Goal: Obtain resource: Download file/media

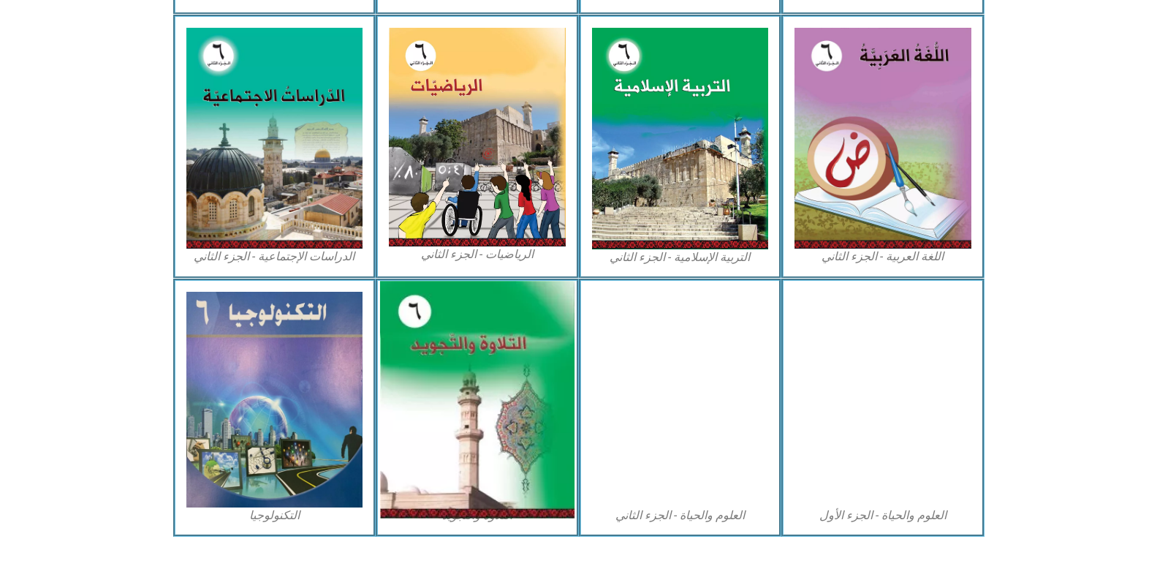
scroll to position [727, 0]
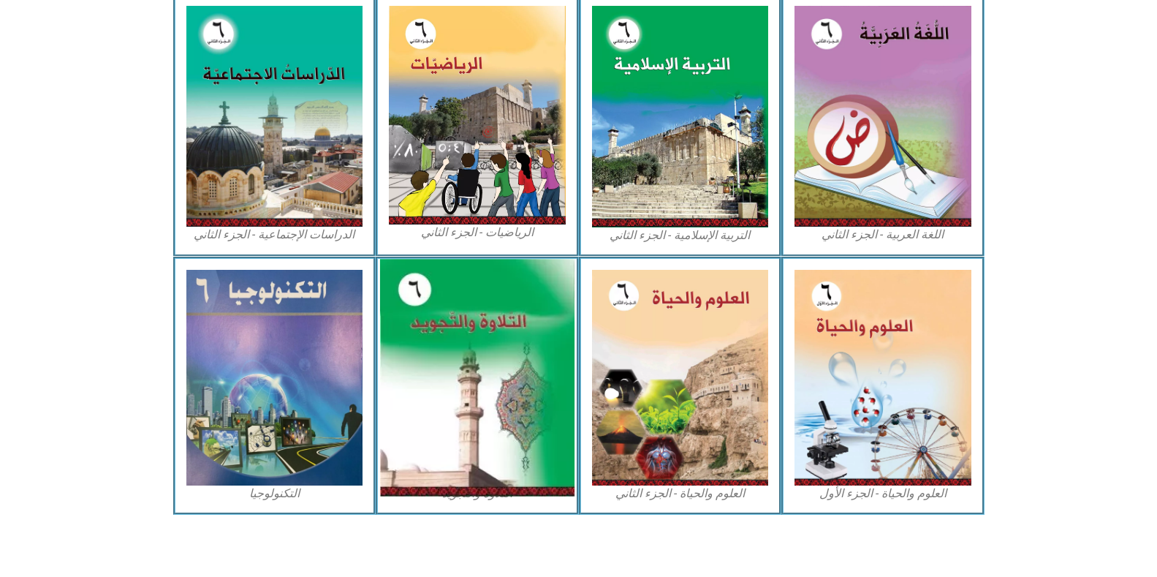
click at [483, 349] on img at bounding box center [477, 377] width 194 height 237
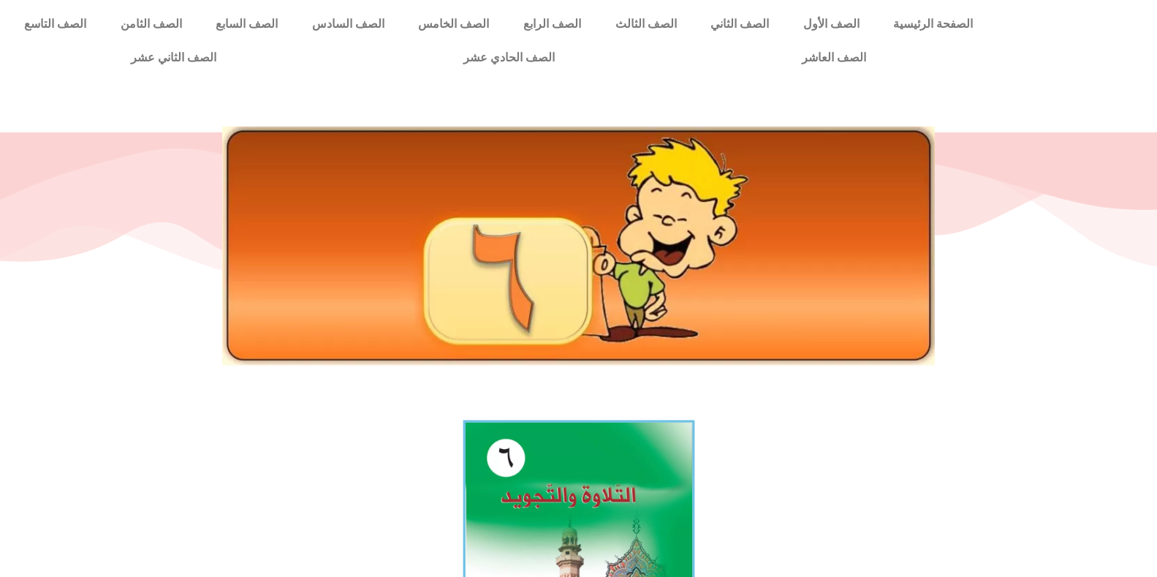
scroll to position [146, 0]
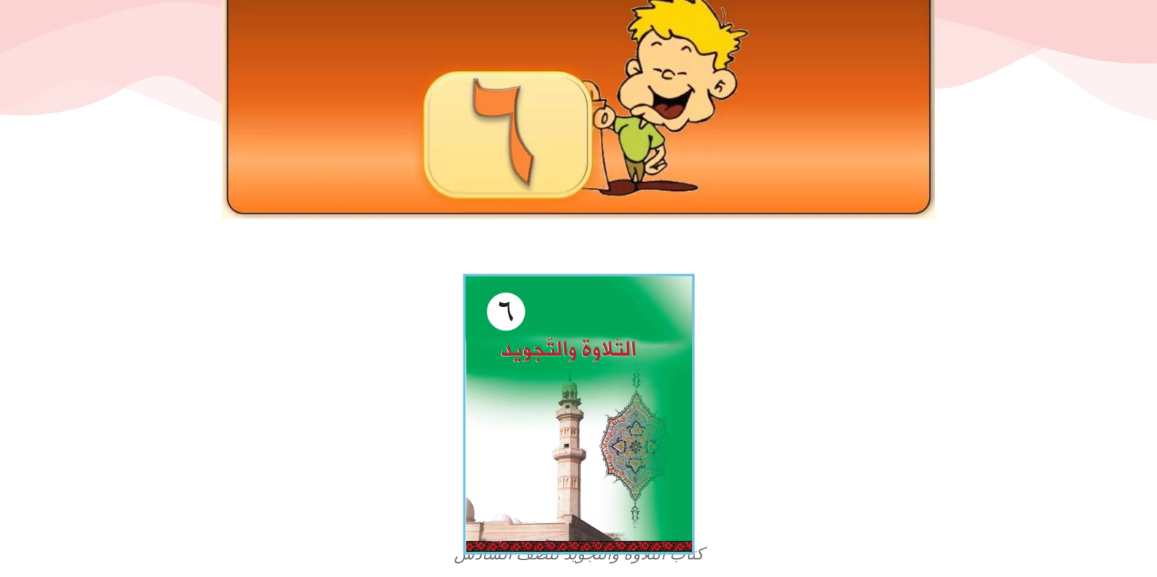
click at [621, 378] on img at bounding box center [579, 414] width 232 height 281
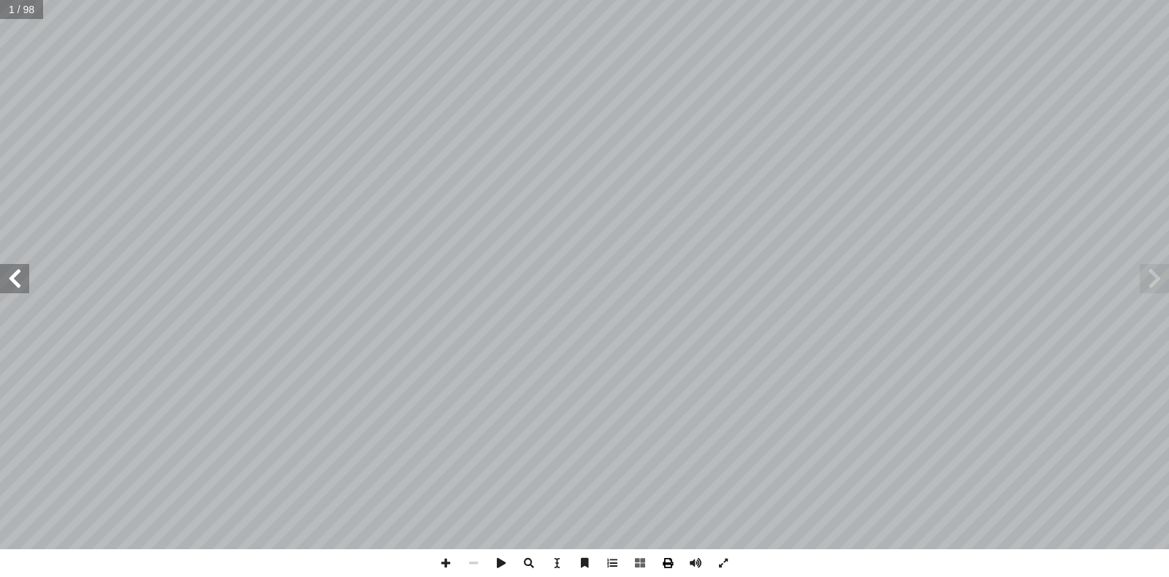
click at [669, 561] on span at bounding box center [668, 563] width 28 height 28
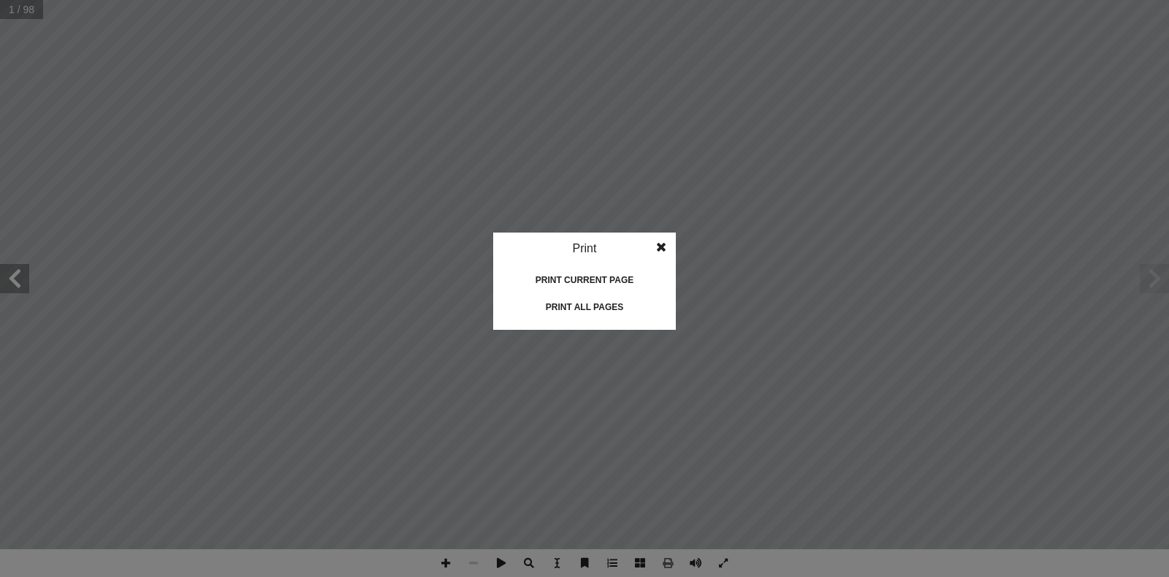
click at [598, 307] on div "Print all pages" at bounding box center [585, 306] width 146 height 23
